Goal: Task Accomplishment & Management: Manage account settings

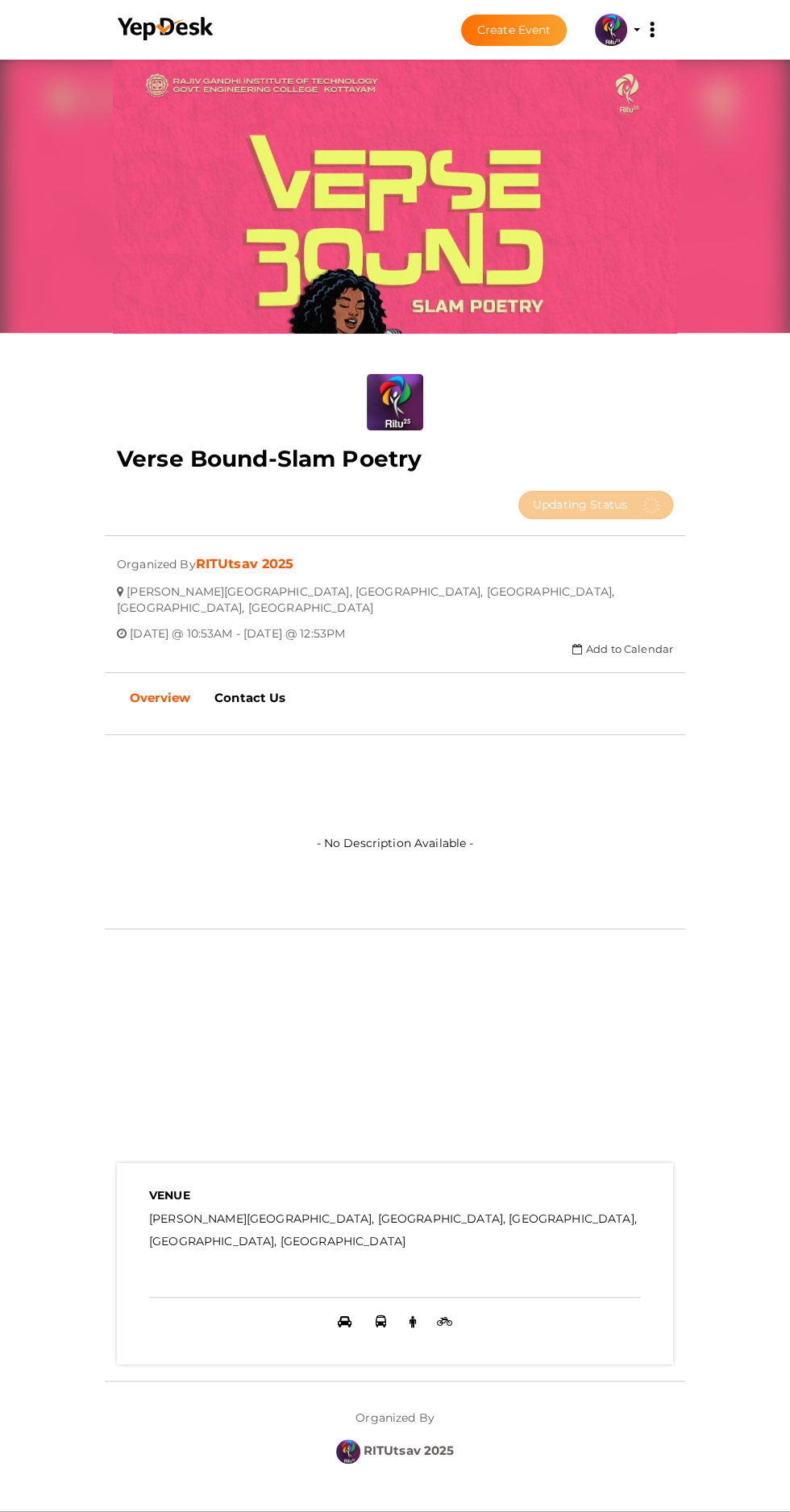
click at [620, 33] on img at bounding box center [611, 30] width 32 height 32
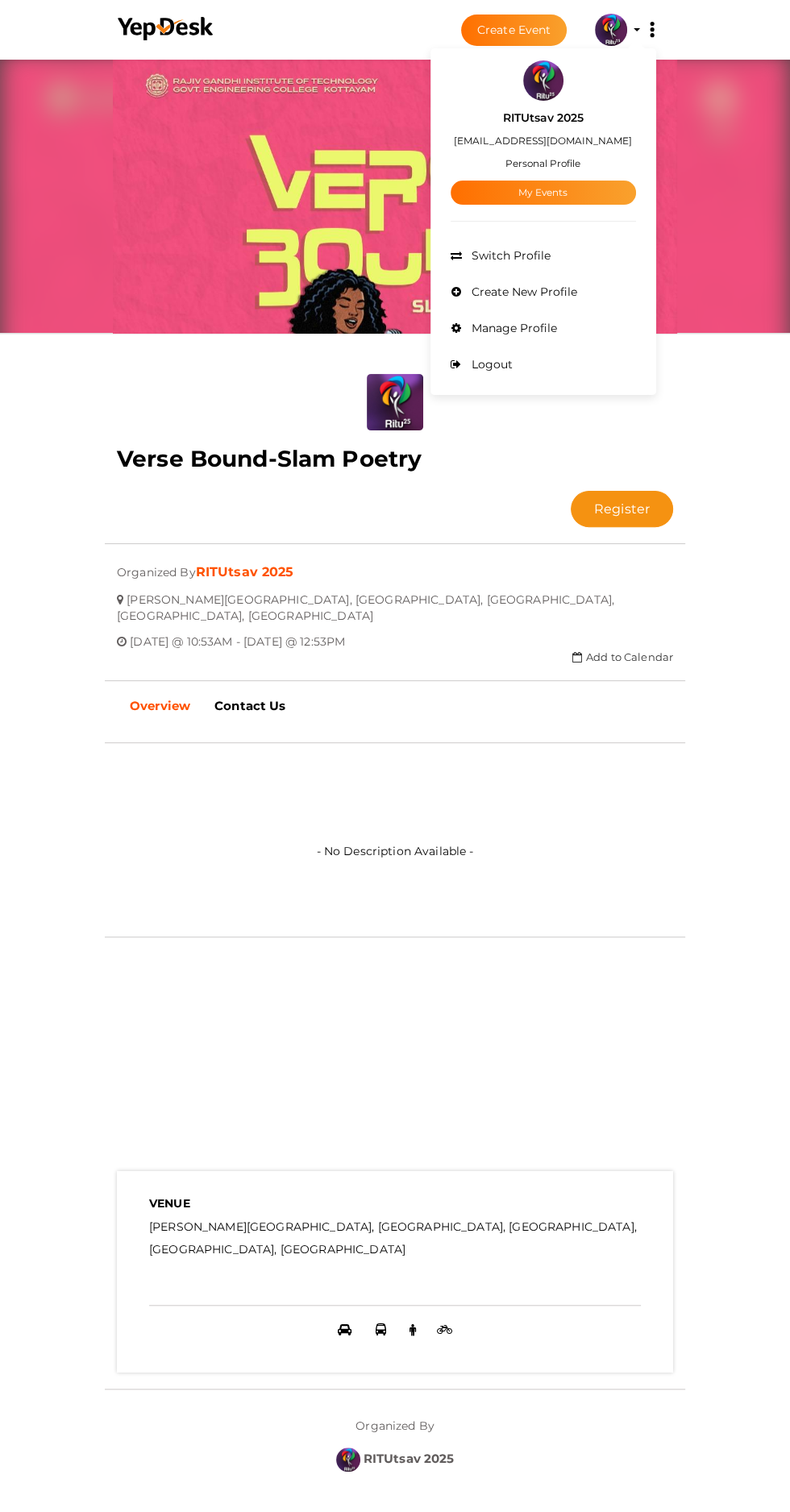
click at [584, 202] on link "My Events" at bounding box center [543, 193] width 186 height 24
